Goal: Information Seeking & Learning: Learn about a topic

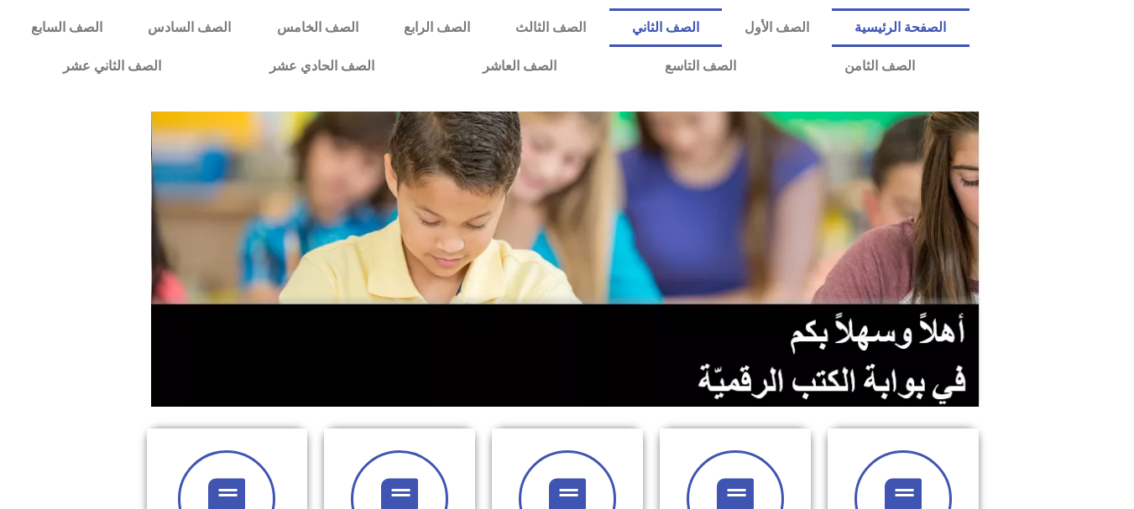
click at [698, 18] on link "الصف الثاني" at bounding box center [665, 27] width 112 height 39
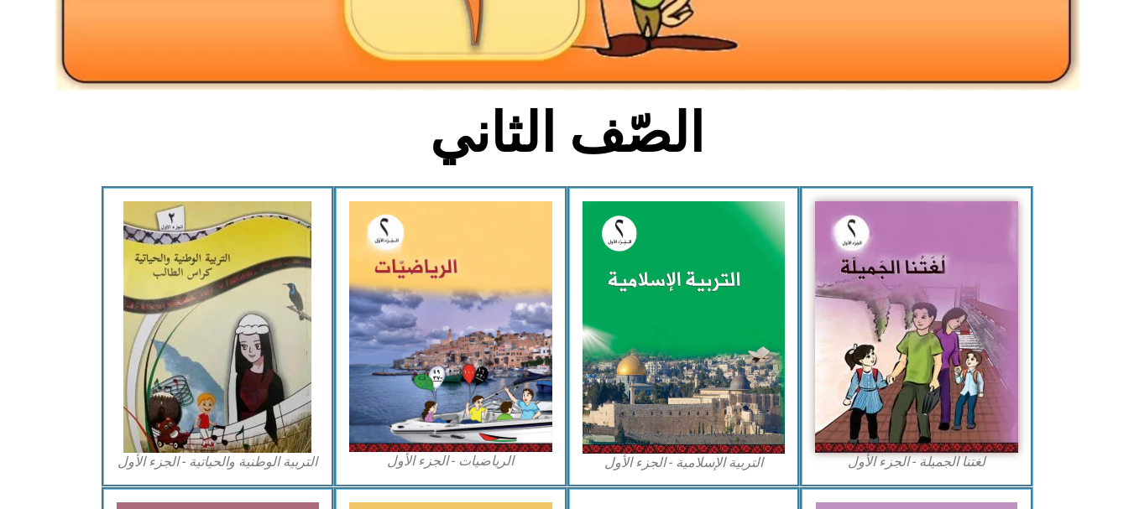
scroll to position [436, 0]
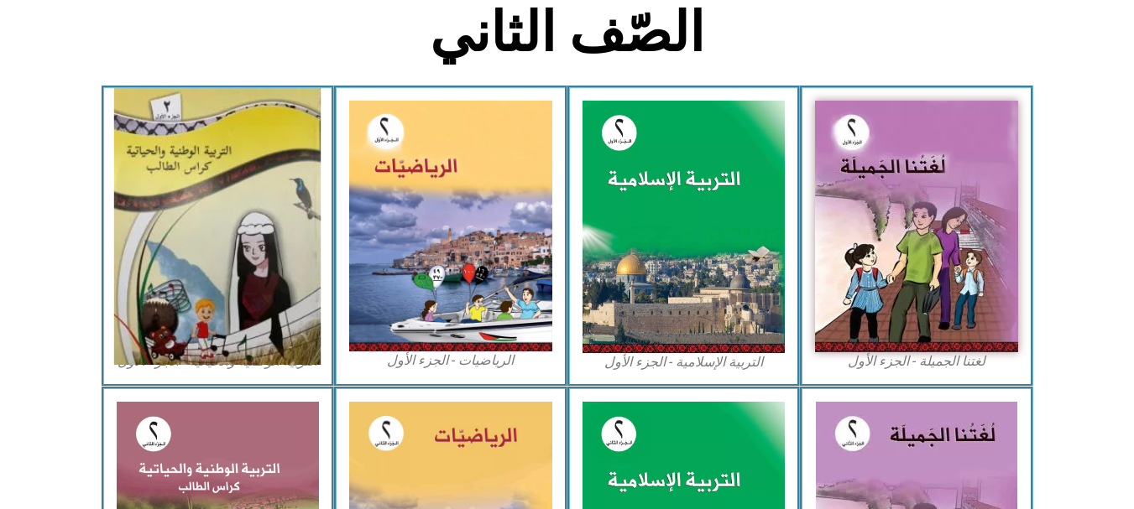
click at [206, 273] on img at bounding box center [217, 226] width 206 height 277
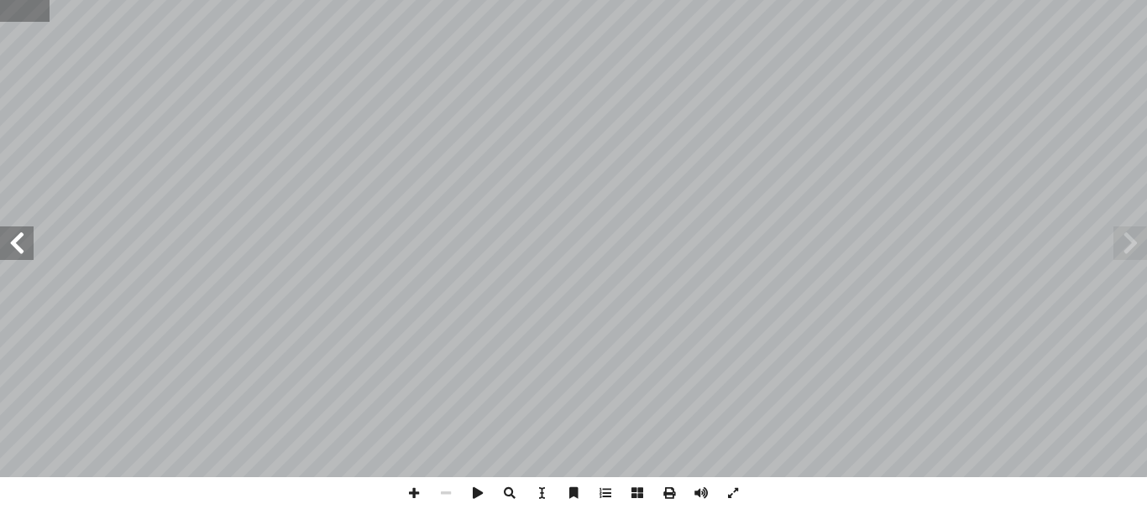
click at [15, 8] on input "text" at bounding box center [25, 11] width 50 height 22
type input "**"
click at [1136, 237] on span at bounding box center [1130, 244] width 34 height 34
click at [8, 250] on span at bounding box center [17, 244] width 34 height 34
